Goal: Information Seeking & Learning: Learn about a topic

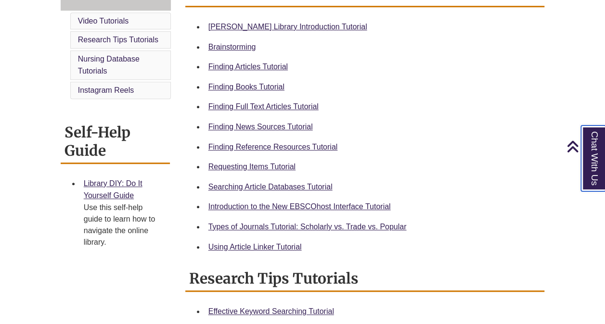
scroll to position [241, 0]
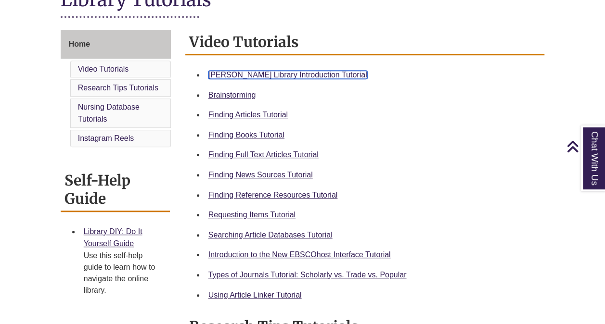
click at [238, 75] on link "Berntsen Library Introduction Tutorial" at bounding box center [287, 75] width 159 height 8
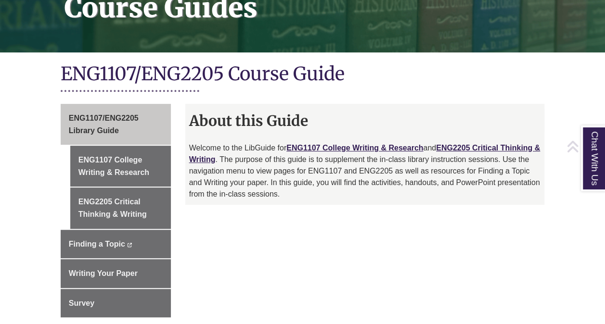
scroll to position [192, 0]
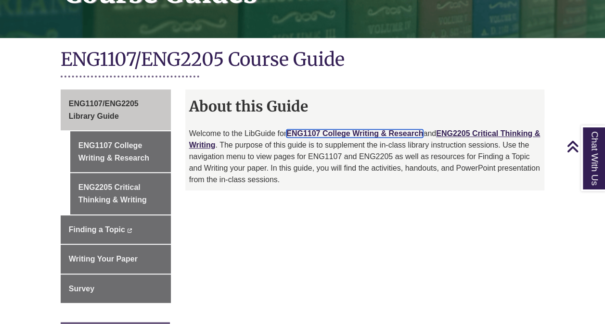
click at [362, 129] on link "ENG1107 College Writing & Research" at bounding box center [354, 133] width 137 height 8
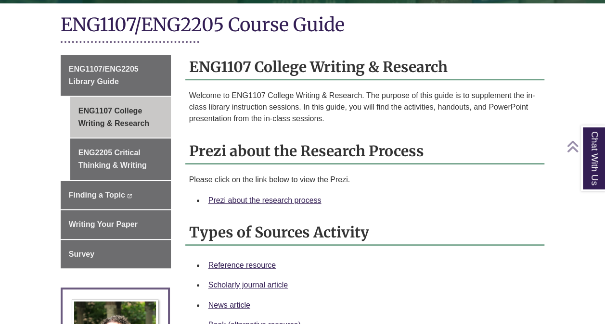
scroll to position [241, 0]
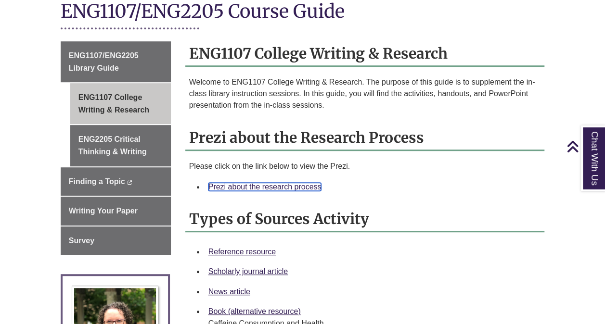
click at [291, 183] on link "Prezi about the research process" at bounding box center [264, 187] width 113 height 8
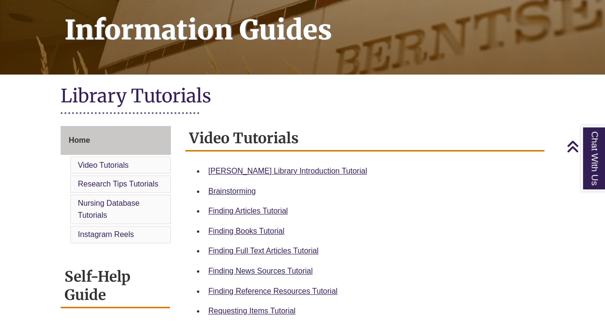
scroll to position [192, 0]
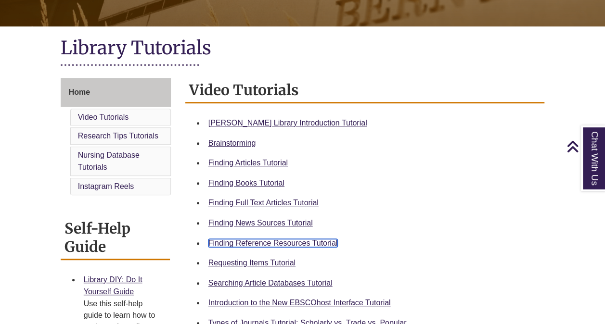
click at [307, 241] on link "Finding Reference Resources Tutorial" at bounding box center [272, 243] width 129 height 8
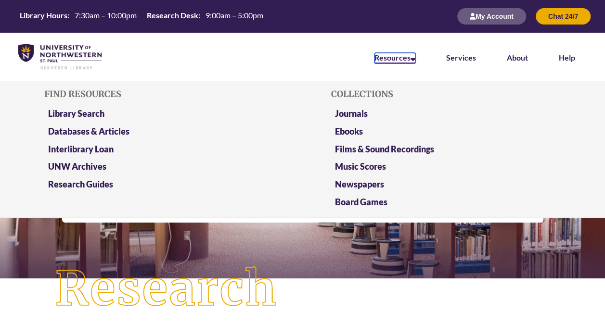
click at [409, 58] on link "Resources" at bounding box center [394, 58] width 41 height 11
click at [101, 132] on link "Databases & Articles" at bounding box center [88, 132] width 81 height 12
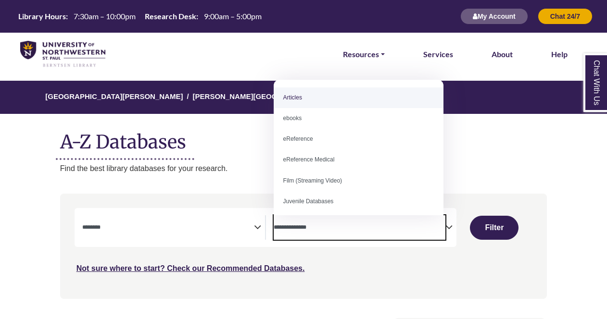
select select "Database Subject Filter"
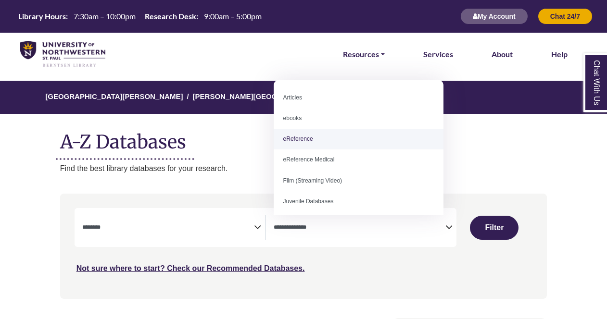
select select "*****"
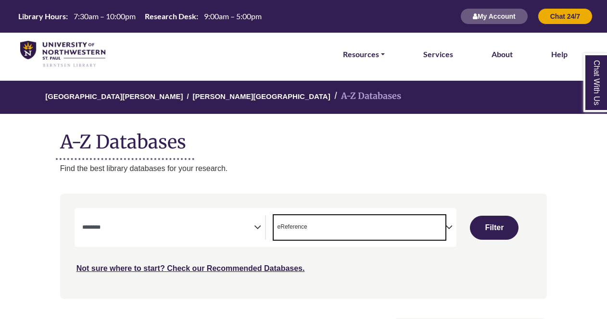
scroll to position [19, 0]
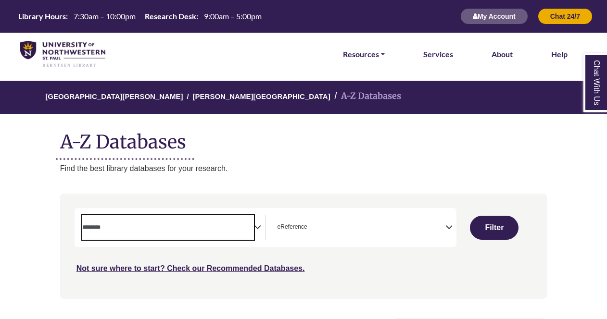
click at [210, 234] on span "Search filters" at bounding box center [168, 228] width 172 height 25
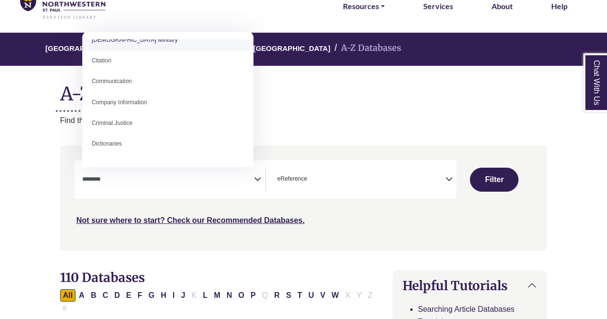
scroll to position [192, 0]
select select "*****"
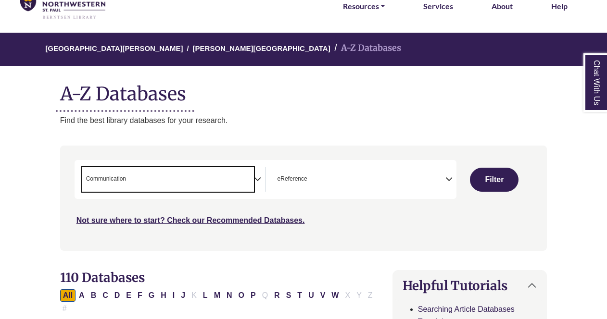
click at [236, 178] on span "× Communication" at bounding box center [168, 179] width 172 height 25
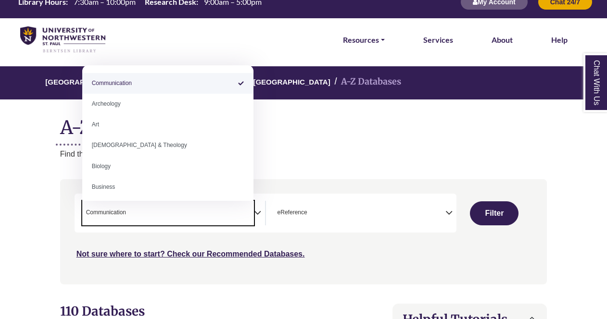
scroll to position [0, 0]
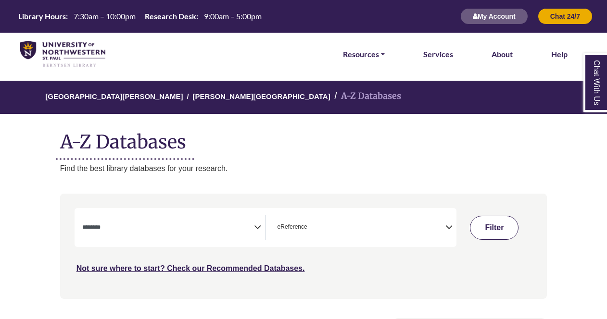
click at [491, 228] on button "Filter" at bounding box center [494, 228] width 49 height 24
select select "Database Subject Filter"
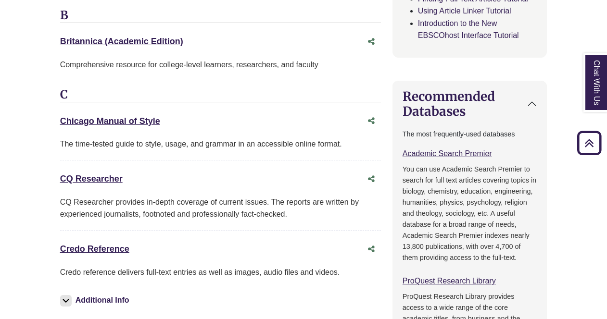
scroll to position [481, 0]
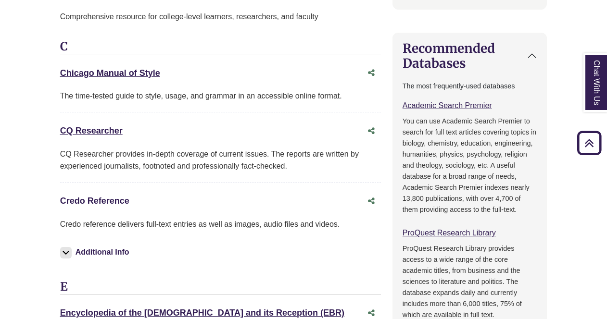
click at [109, 196] on link "Credo Reference This link opens in a new window" at bounding box center [94, 201] width 69 height 10
